Goal: Task Accomplishment & Management: Complete application form

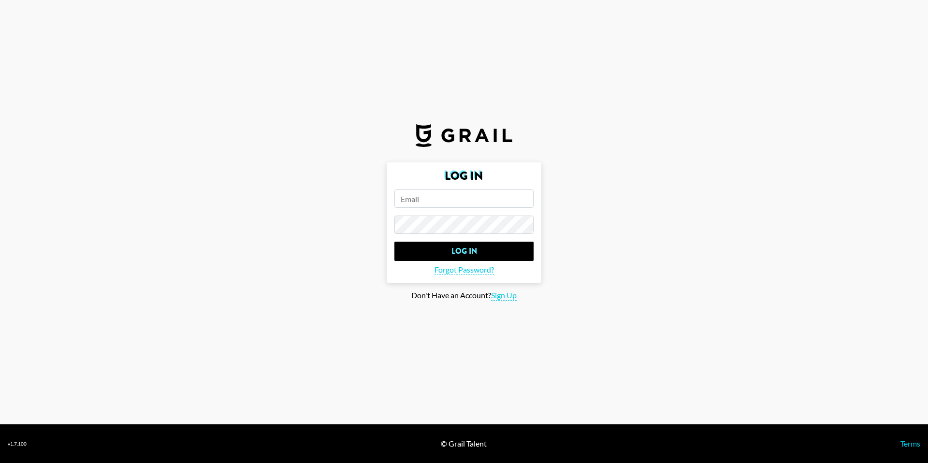
click at [488, 202] on input "email" at bounding box center [463, 198] width 139 height 18
click at [455, 193] on input "email" at bounding box center [463, 198] width 139 height 18
click at [504, 296] on span "Sign Up" at bounding box center [504, 295] width 26 height 10
click at [450, 203] on input "email" at bounding box center [463, 198] width 139 height 18
click at [496, 283] on span "Log In" at bounding box center [496, 281] width 20 height 10
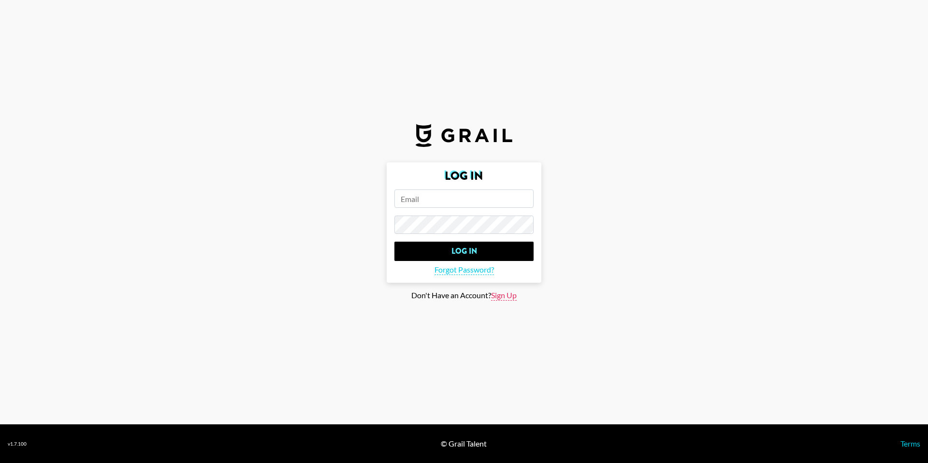
click at [500, 296] on span "Sign Up" at bounding box center [504, 295] width 26 height 10
type input "Sign Up"
click at [438, 205] on input "email" at bounding box center [463, 198] width 139 height 18
type input "w"
type input "[EMAIL_ADDRESS][DOMAIN_NAME]"
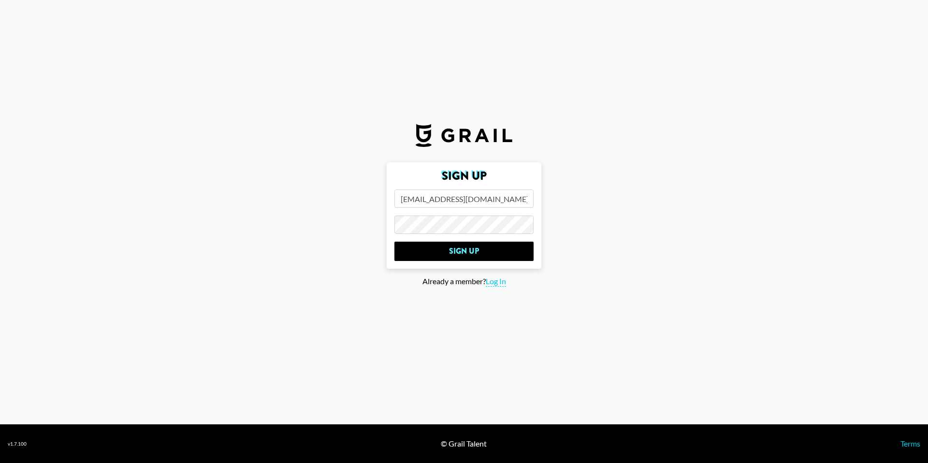
click at [394, 242] on input "Sign Up" at bounding box center [463, 251] width 139 height 19
click at [464, 255] on input "Sign Up" at bounding box center [463, 251] width 139 height 19
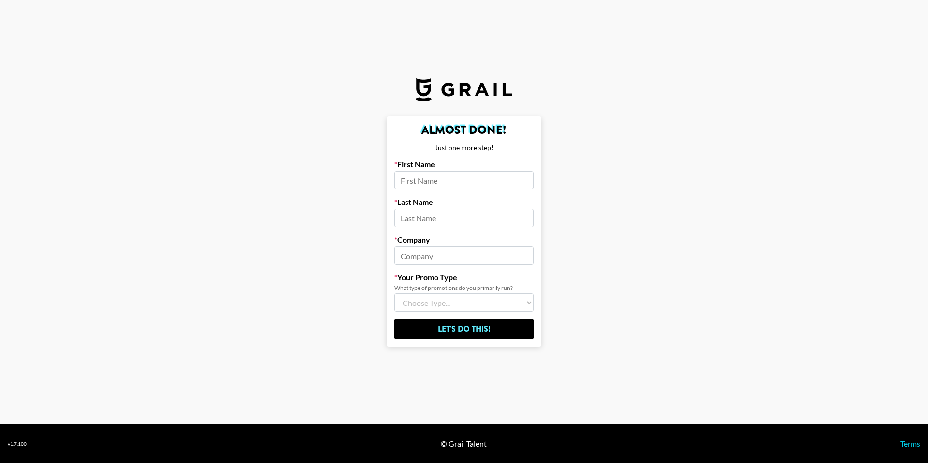
click at [458, 185] on input at bounding box center [463, 180] width 139 height 18
type input "R"
type input "[PERSON_NAME]"
click at [432, 221] on input at bounding box center [463, 218] width 139 height 18
type input "[PERSON_NAME]"
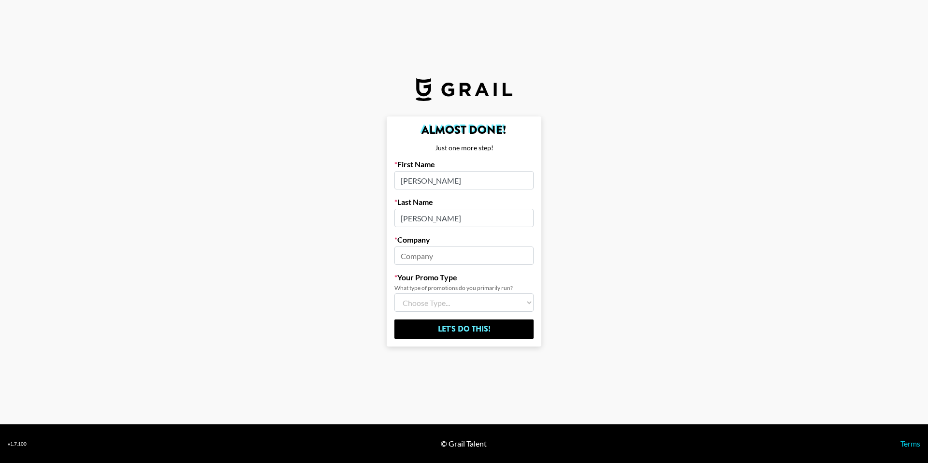
click at [430, 266] on form "Almost Done! Just one more step! First Name [PERSON_NAME] Last Name [PERSON_NAM…" at bounding box center [463, 231] width 155 height 230
click at [428, 258] on input at bounding box center [463, 255] width 139 height 18
paste input "EKATOX SINGAPORE PRIVATE LIMITED"
click at [469, 256] on input "EKATOX SINGAPORE PRIVATE LIMITED" at bounding box center [463, 255] width 139 height 18
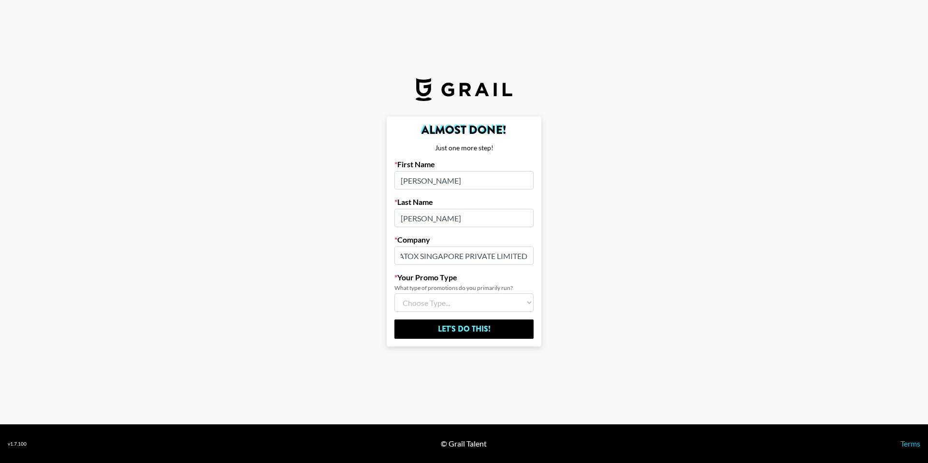
scroll to position [0, 13]
drag, startPoint x: 465, startPoint y: 256, endPoint x: 535, endPoint y: 255, distance: 70.1
click at [535, 255] on form "Almost Done! Just one more step! First Name [PERSON_NAME] Last Name [PERSON_NAM…" at bounding box center [463, 231] width 155 height 230
click at [426, 256] on input "EKATOX SINGAPORE PRIVATE LIMITED" at bounding box center [463, 255] width 139 height 18
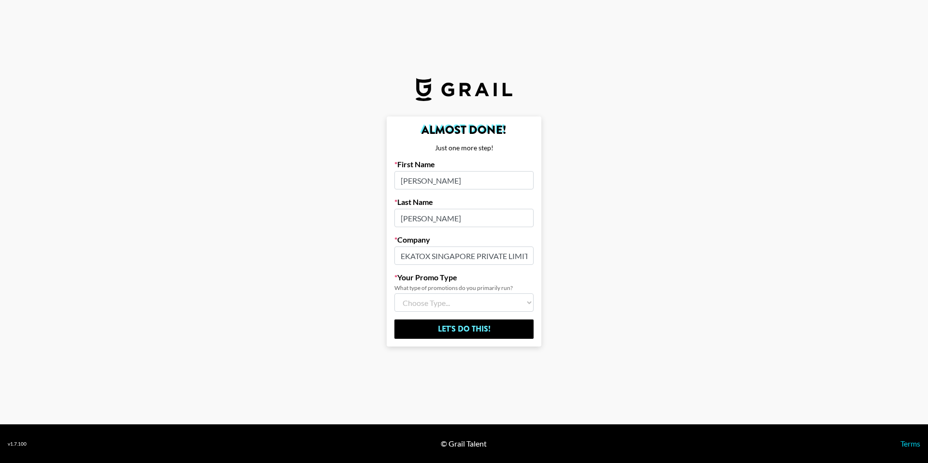
drag, startPoint x: 426, startPoint y: 256, endPoint x: 367, endPoint y: 258, distance: 59.0
click at [367, 258] on main "Almost Done! Just one more step! First Name [PERSON_NAME] Last Name [PERSON_NAM…" at bounding box center [464, 231] width 912 height 230
click at [440, 258] on input "EKATOX SINGAPORE PRIVATE LIMITED" at bounding box center [463, 255] width 139 height 18
drag, startPoint x: 478, startPoint y: 256, endPoint x: 506, endPoint y: 256, distance: 28.0
click at [506, 256] on input "EKATOX SINGAPORE PRIVATE LIMITED" at bounding box center [463, 255] width 139 height 18
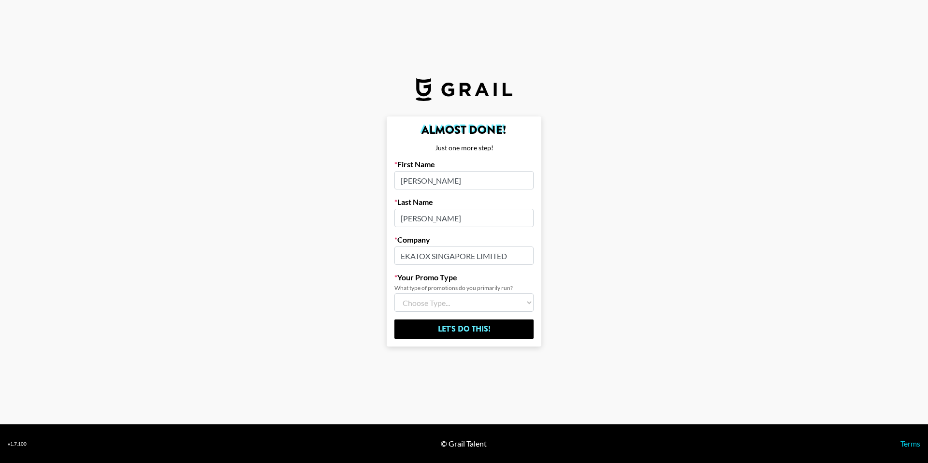
type input "EKATOX SINGAPORE LIMITED"
click at [474, 295] on select "Choose Type... Song Promos Brand Promos Both (I work at an Agency)" at bounding box center [463, 302] width 139 height 18
select select "Brand"
click at [394, 293] on select "Choose Type... Song Promos Brand Promos Both (I work at an Agency)" at bounding box center [463, 302] width 139 height 18
click at [482, 327] on input "Let's Do This!" at bounding box center [463, 328] width 139 height 19
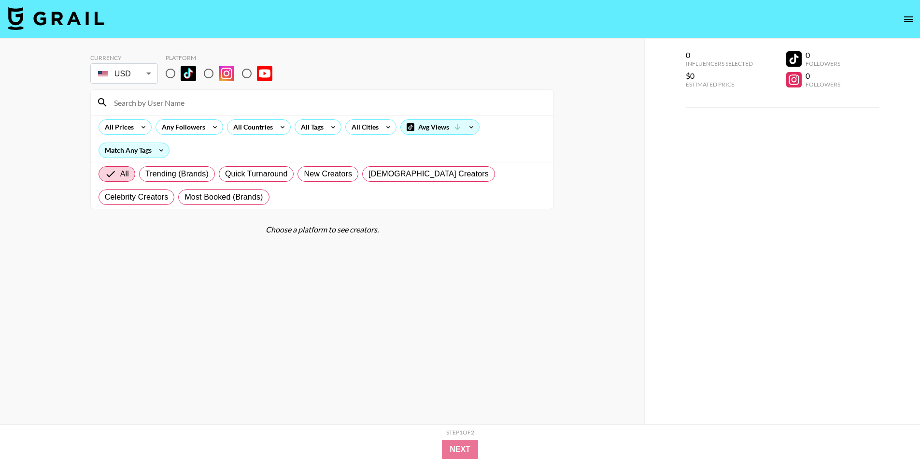
click at [342, 244] on section "Currency USD USD ​ Platform All Prices Any Followers All Countries All Tags All…" at bounding box center [322, 239] width 464 height 386
click at [172, 74] on input "radio" at bounding box center [170, 73] width 20 height 20
radio input "true"
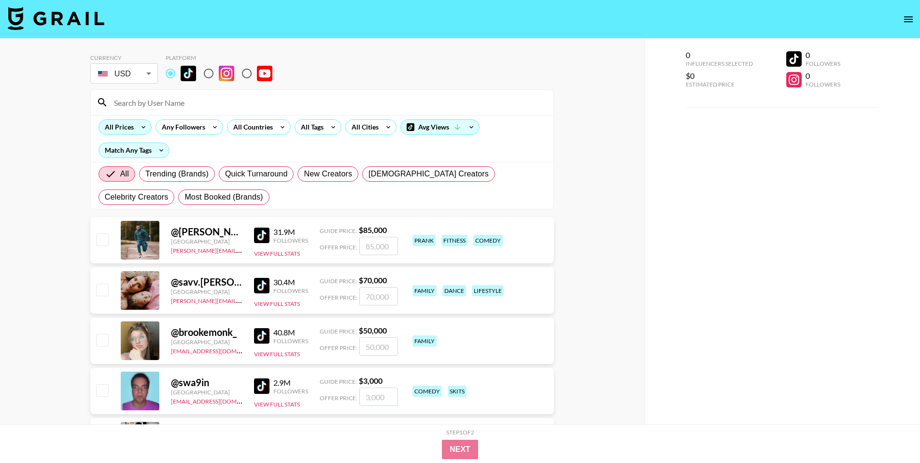
click at [136, 128] on icon at bounding box center [143, 127] width 15 height 14
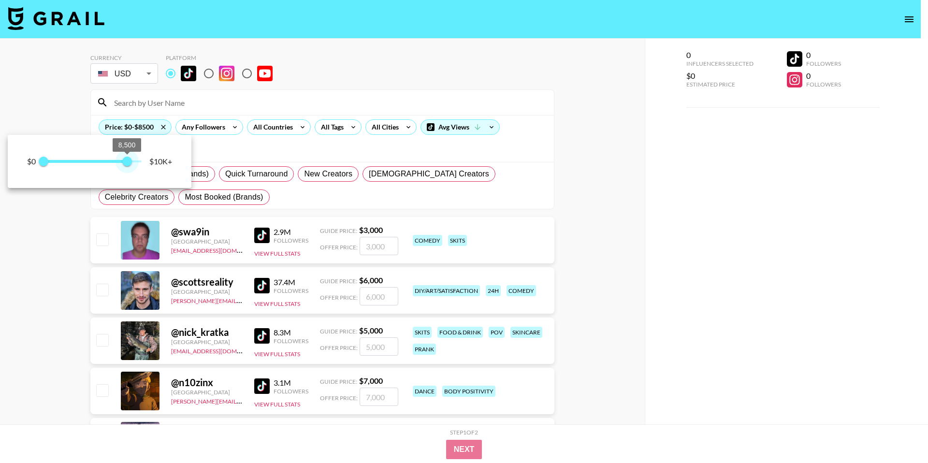
type input "10000"
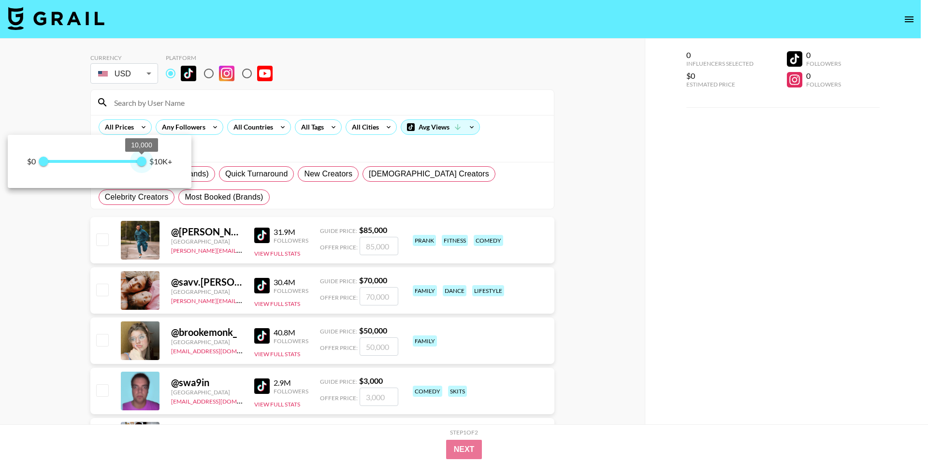
drag, startPoint x: 143, startPoint y: 161, endPoint x: 151, endPoint y: 164, distance: 8.7
click at [151, 164] on div "$0 0 10,000 $10K+" at bounding box center [99, 161] width 145 height 14
click at [203, 127] on div at bounding box center [464, 231] width 928 height 463
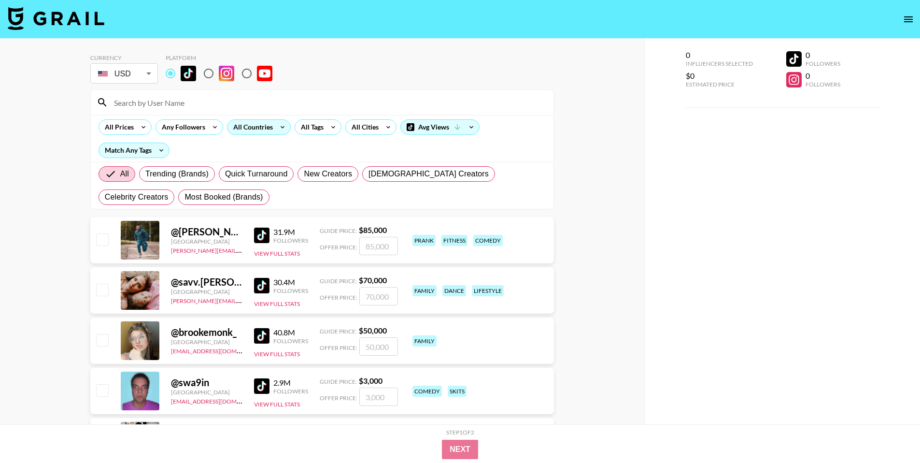
click at [263, 128] on div "All Countries" at bounding box center [251, 127] width 47 height 14
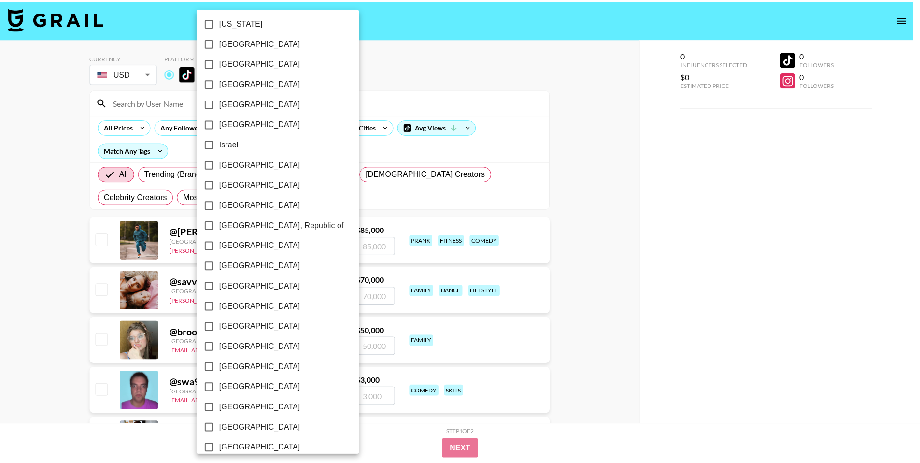
scroll to position [664, 0]
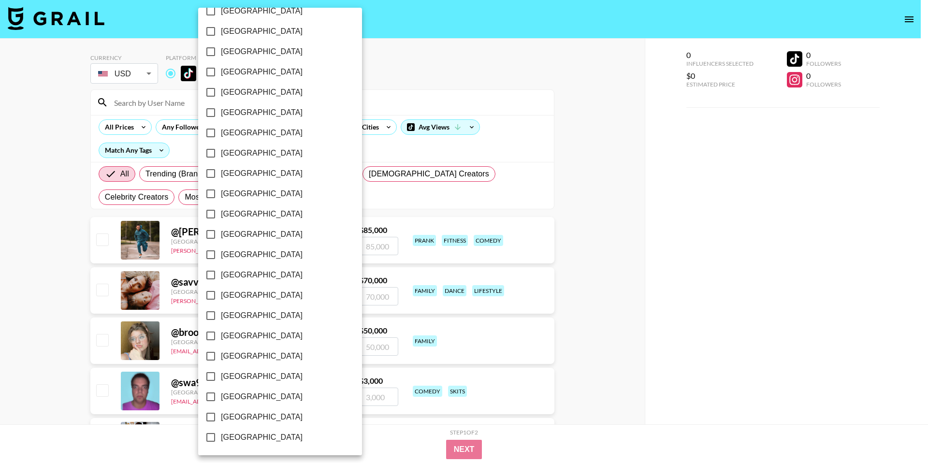
click at [259, 415] on span "[GEOGRAPHIC_DATA]" at bounding box center [262, 417] width 82 height 12
click at [221, 415] on input "[GEOGRAPHIC_DATA]" at bounding box center [210, 417] width 20 height 20
checkbox input "true"
click at [384, 80] on div at bounding box center [464, 231] width 928 height 463
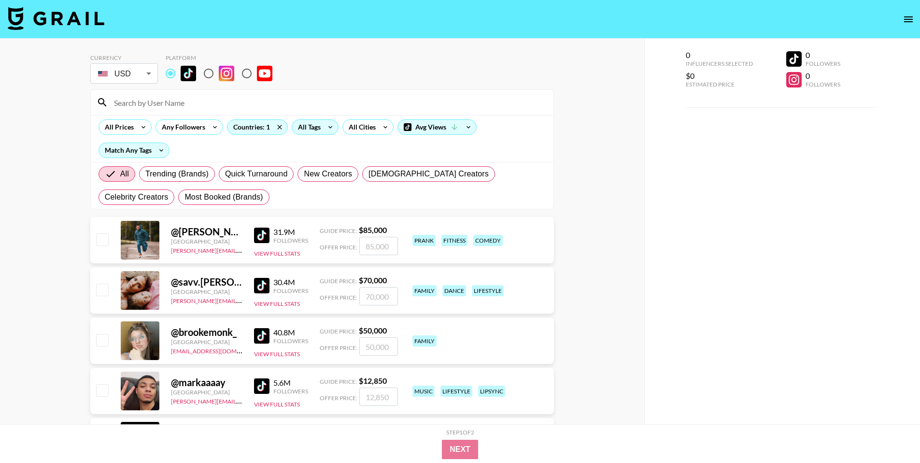
click at [316, 123] on div "All Tags" at bounding box center [307, 127] width 30 height 14
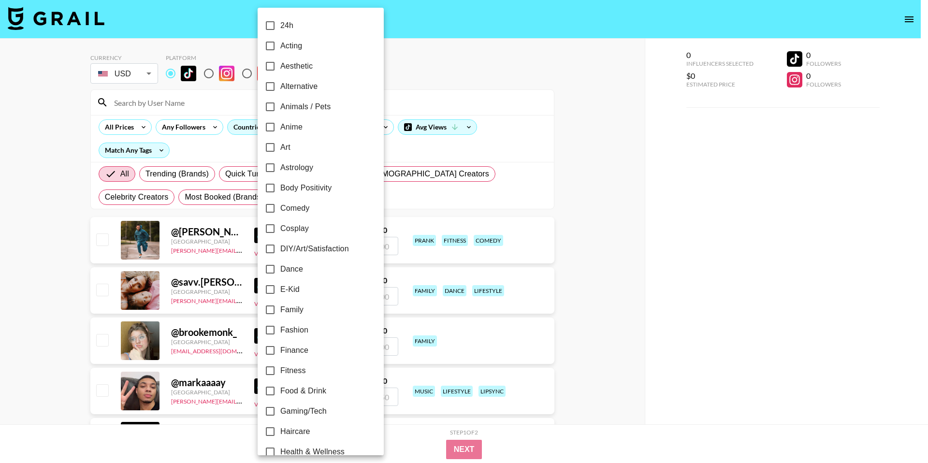
click at [445, 83] on div at bounding box center [464, 231] width 928 height 463
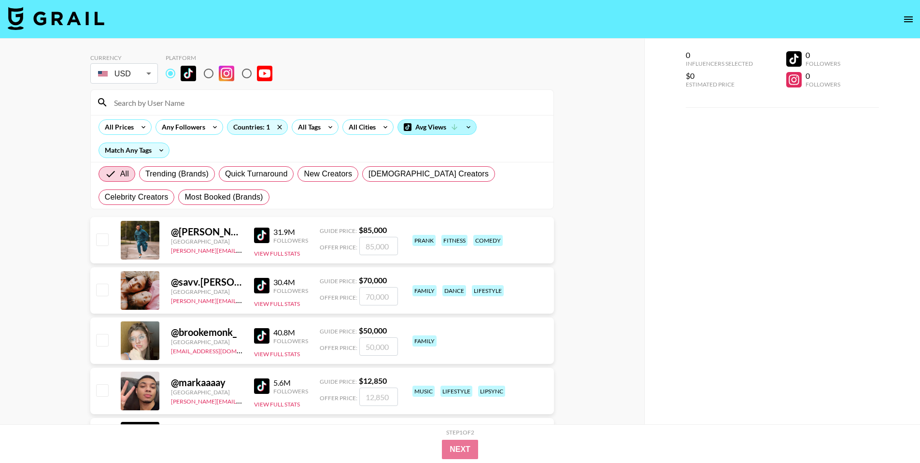
click at [445, 129] on div "Avg Views" at bounding box center [437, 127] width 78 height 14
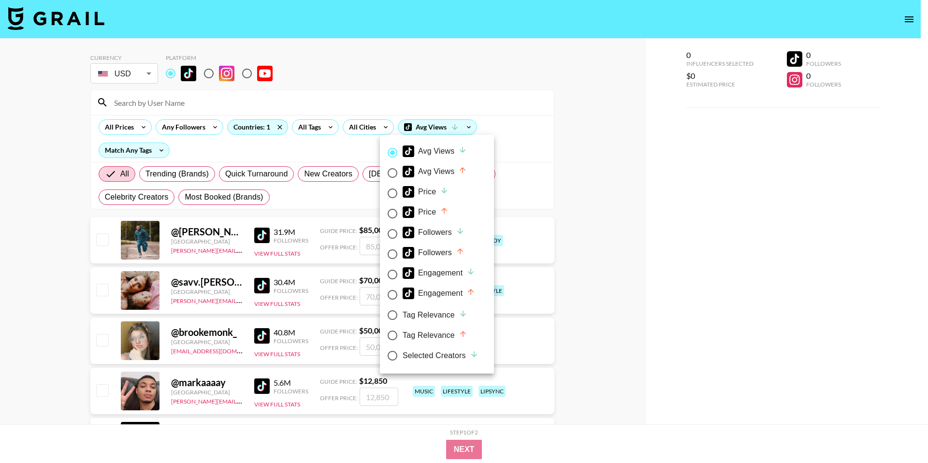
click at [486, 97] on div at bounding box center [464, 231] width 928 height 463
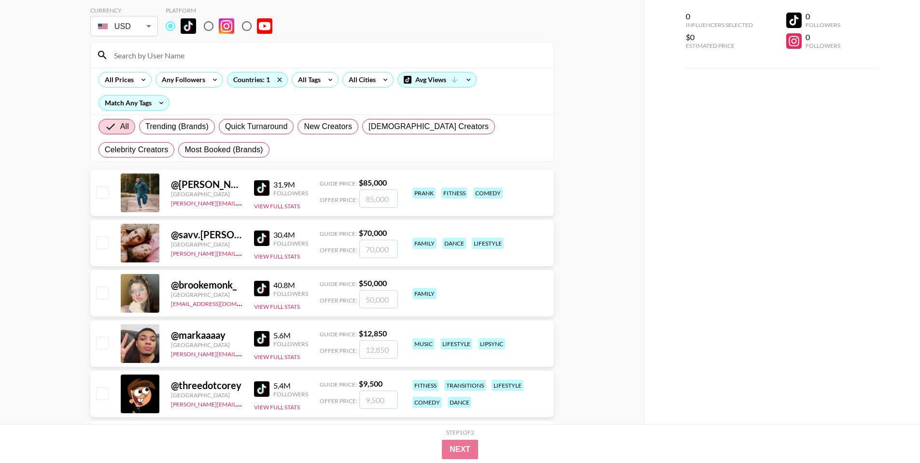
scroll to position [41, 0]
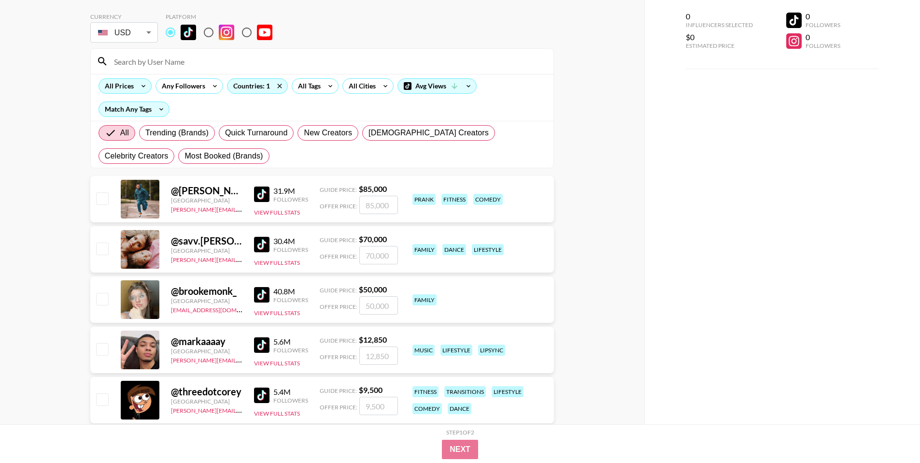
click at [131, 85] on div "All Prices" at bounding box center [117, 86] width 37 height 14
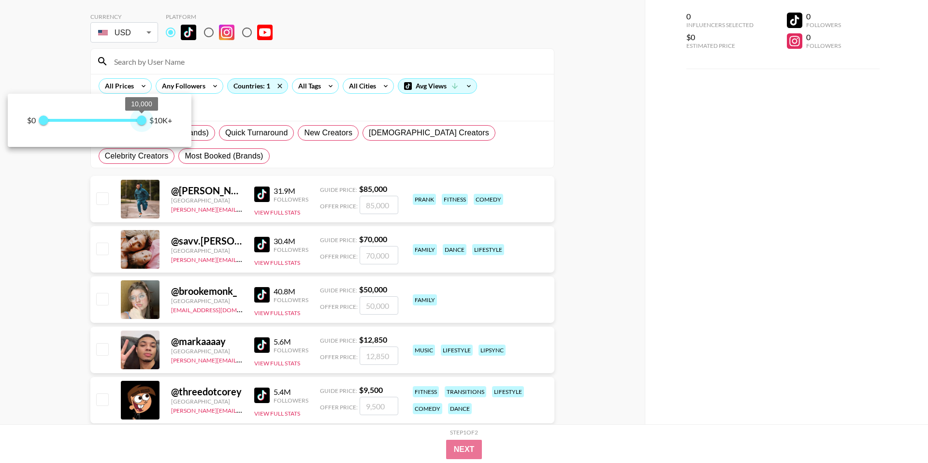
type input "9750"
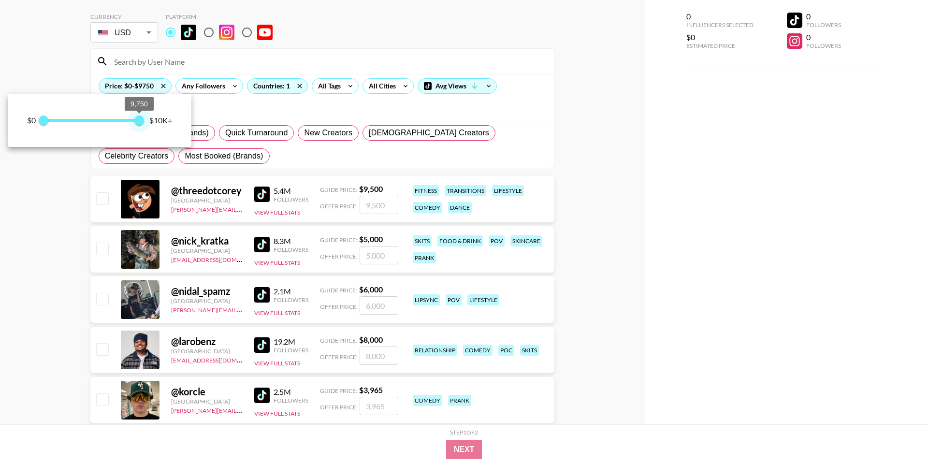
click at [139, 122] on span "9,750" at bounding box center [139, 120] width 10 height 10
click at [315, 155] on div at bounding box center [464, 231] width 928 height 463
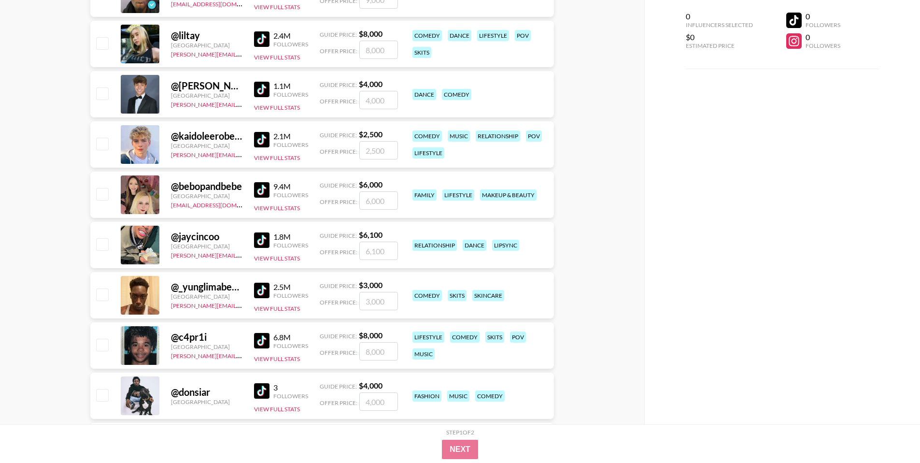
scroll to position [0, 0]
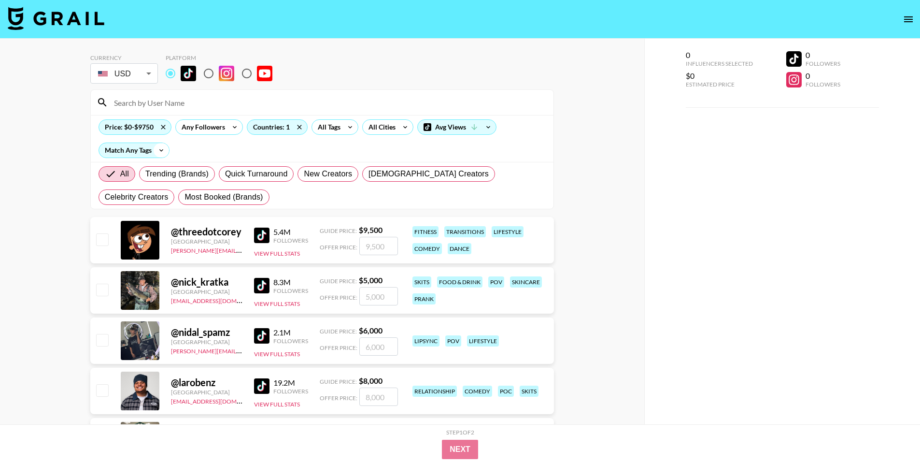
click at [154, 151] on icon at bounding box center [161, 150] width 15 height 14
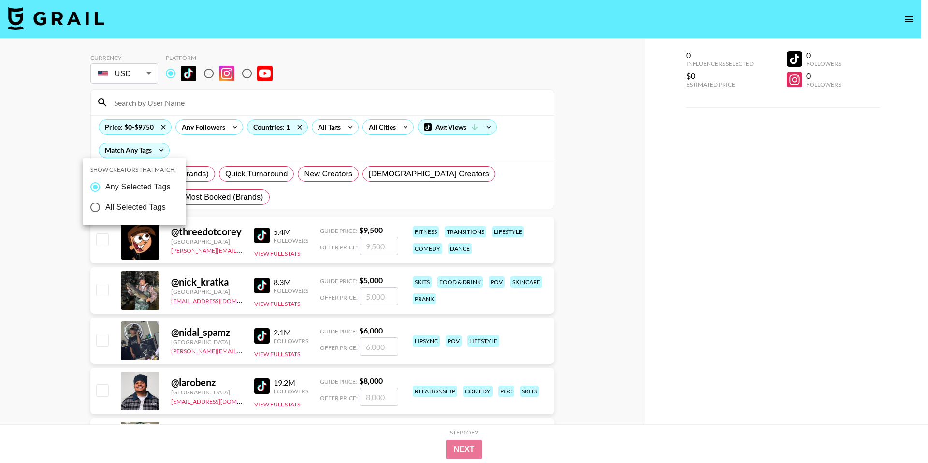
click at [250, 147] on div at bounding box center [464, 231] width 928 height 463
